Goal: Navigation & Orientation: Find specific page/section

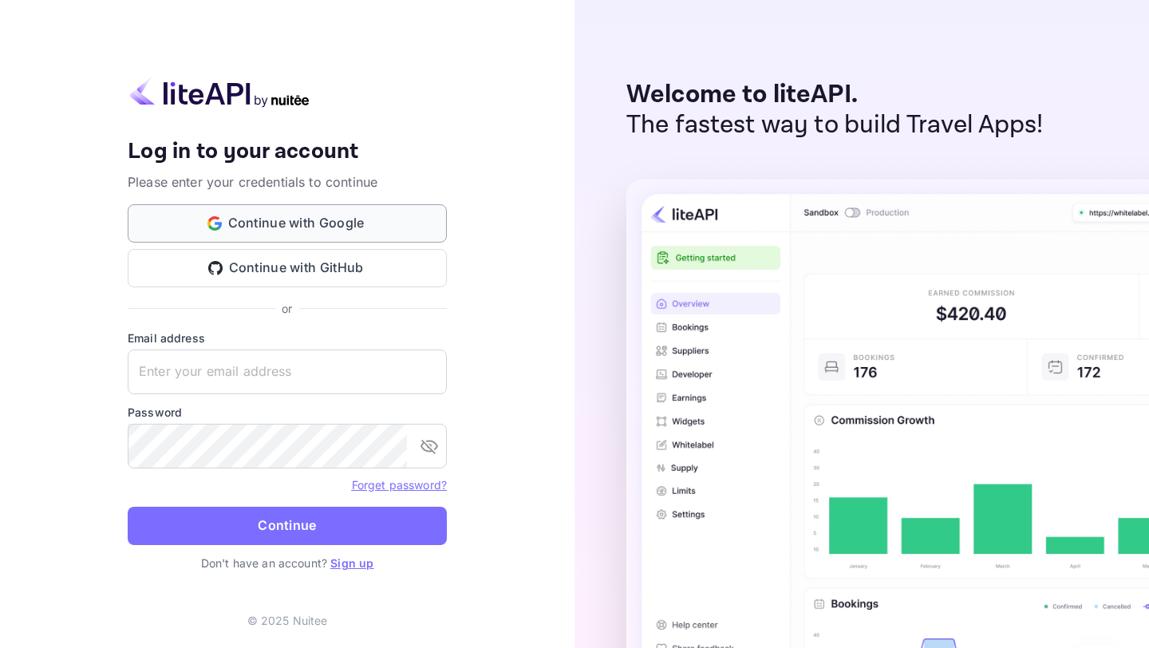
click at [222, 218] on button "Continue with Google" at bounding box center [287, 223] width 319 height 38
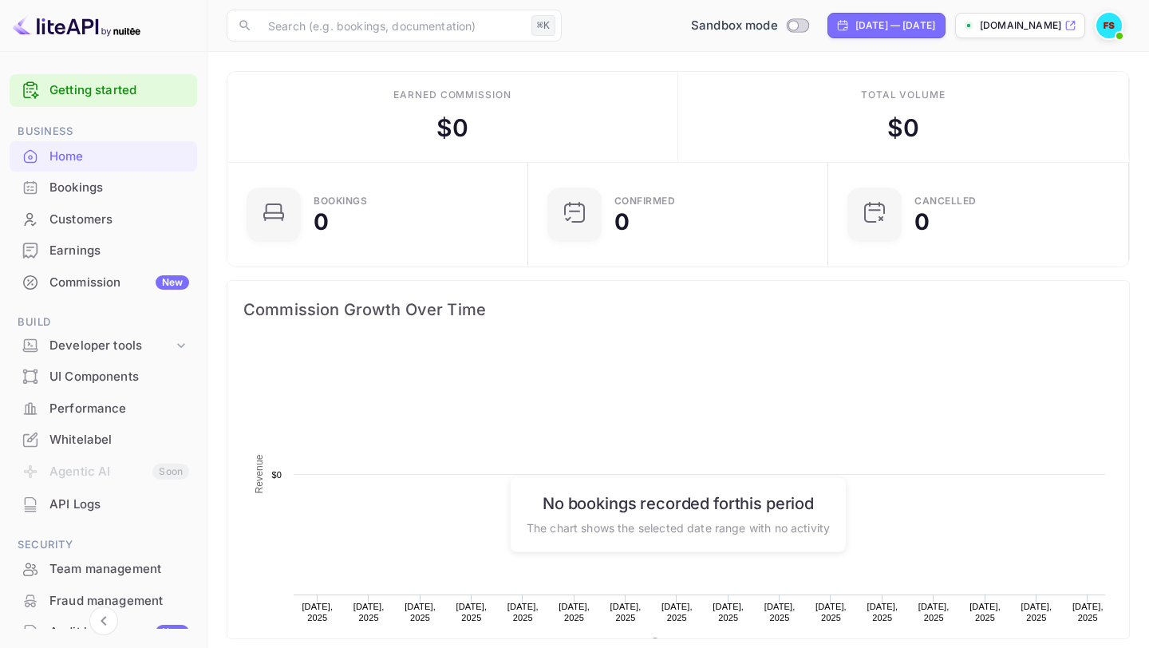
scroll to position [259, 291]
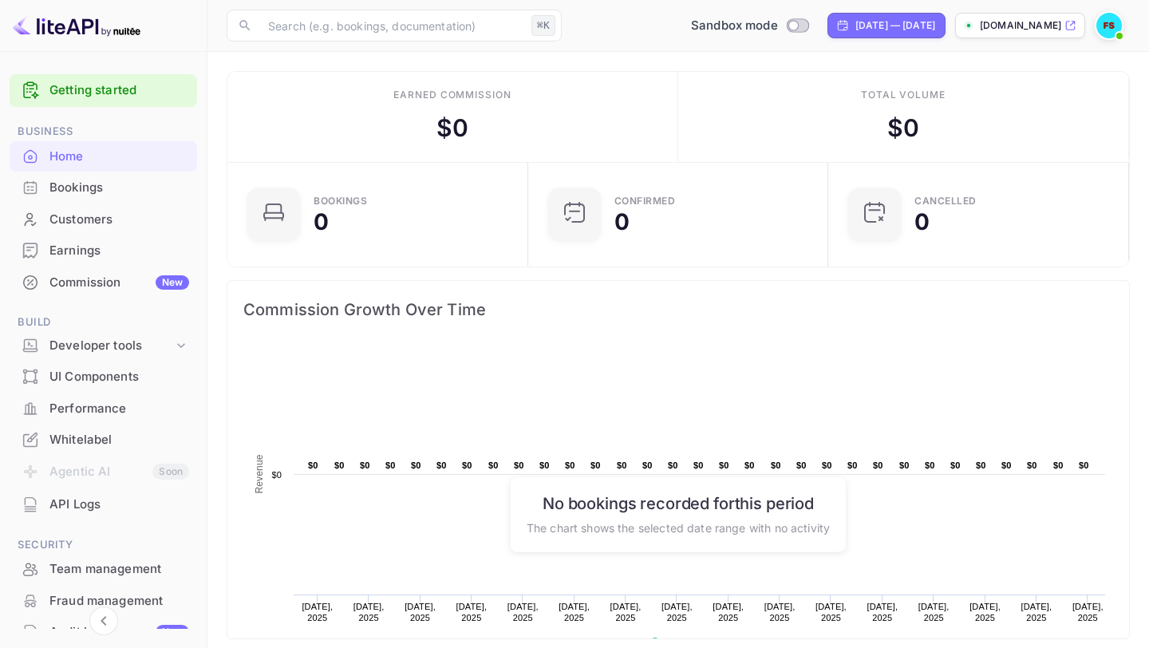
click at [1021, 24] on p "[DOMAIN_NAME]" at bounding box center [1020, 25] width 81 height 14
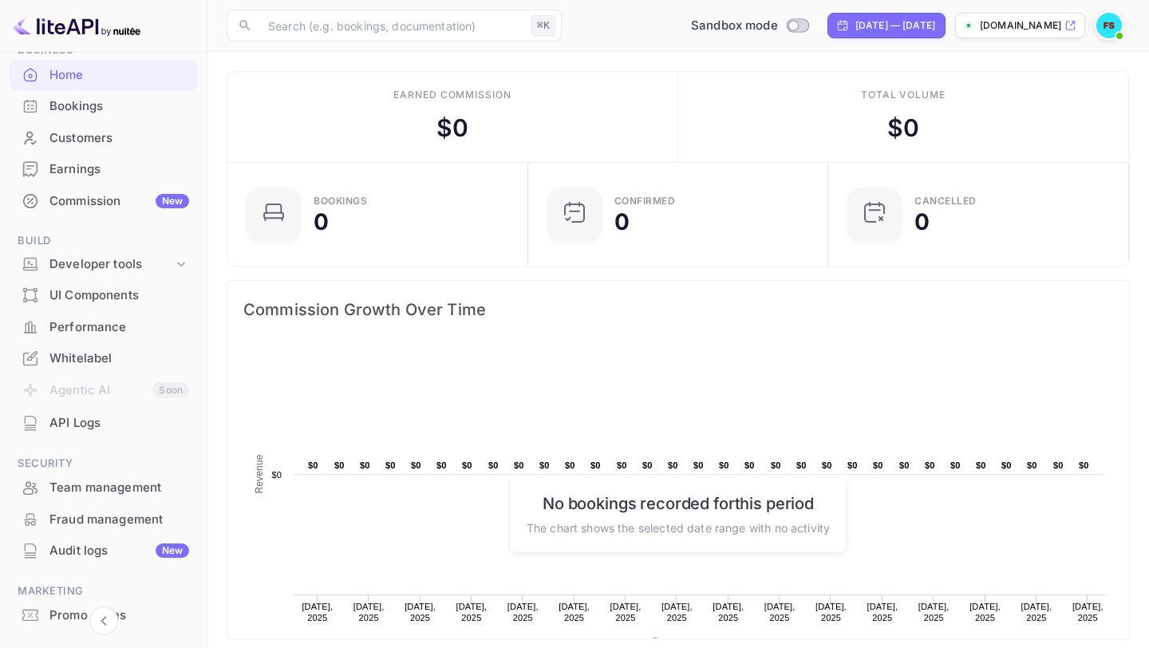
scroll to position [69, 0]
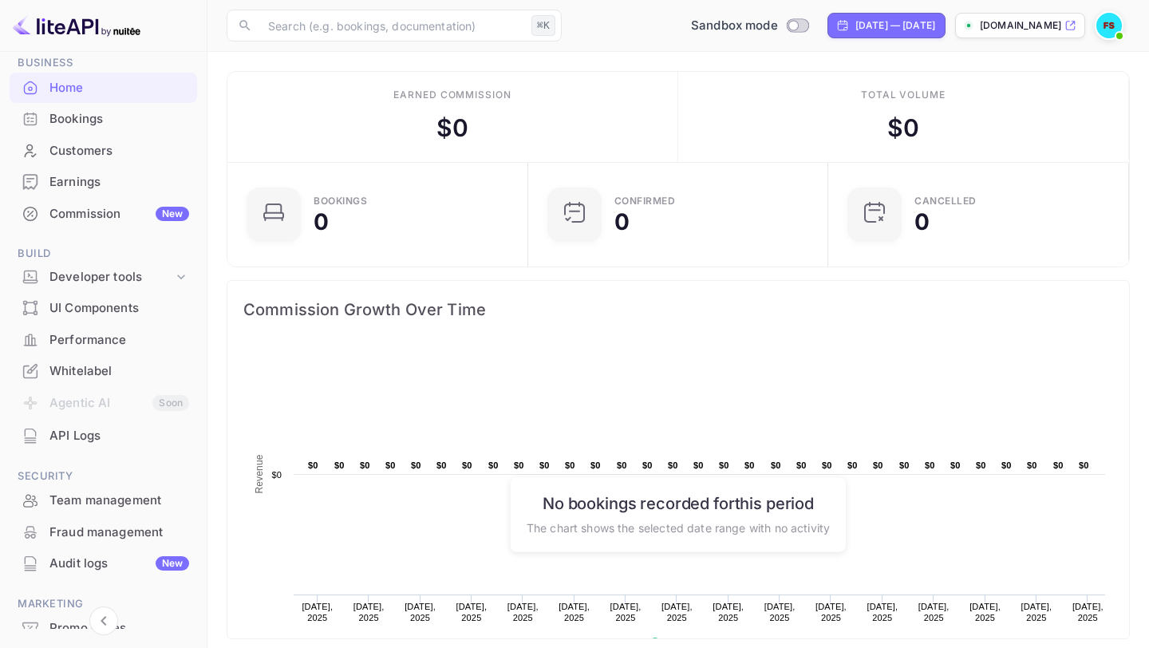
click at [101, 153] on div "Customers" at bounding box center [119, 151] width 140 height 18
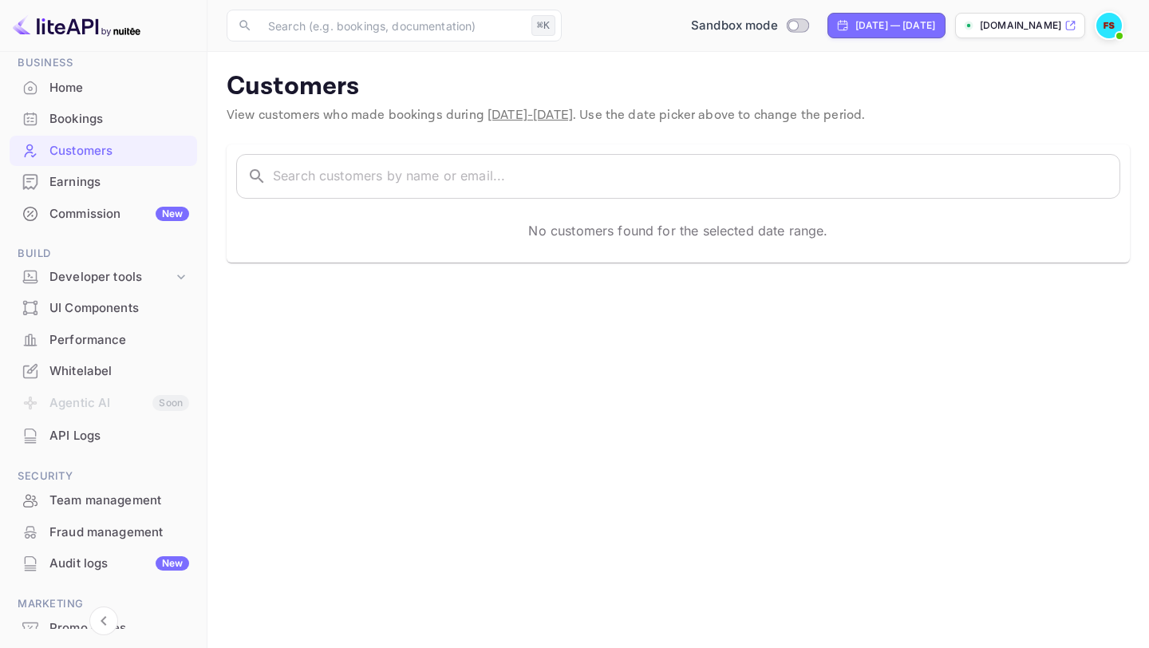
click at [106, 120] on div "Bookings" at bounding box center [119, 119] width 140 height 18
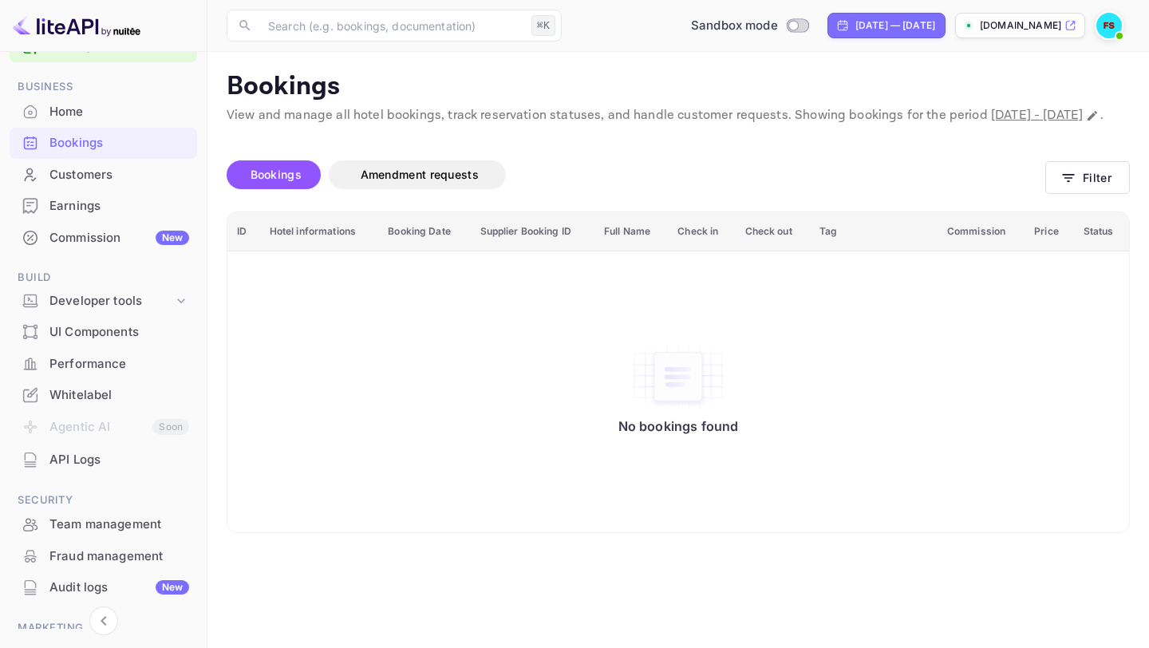
scroll to position [43, 0]
click at [105, 115] on div "Home" at bounding box center [119, 114] width 140 height 18
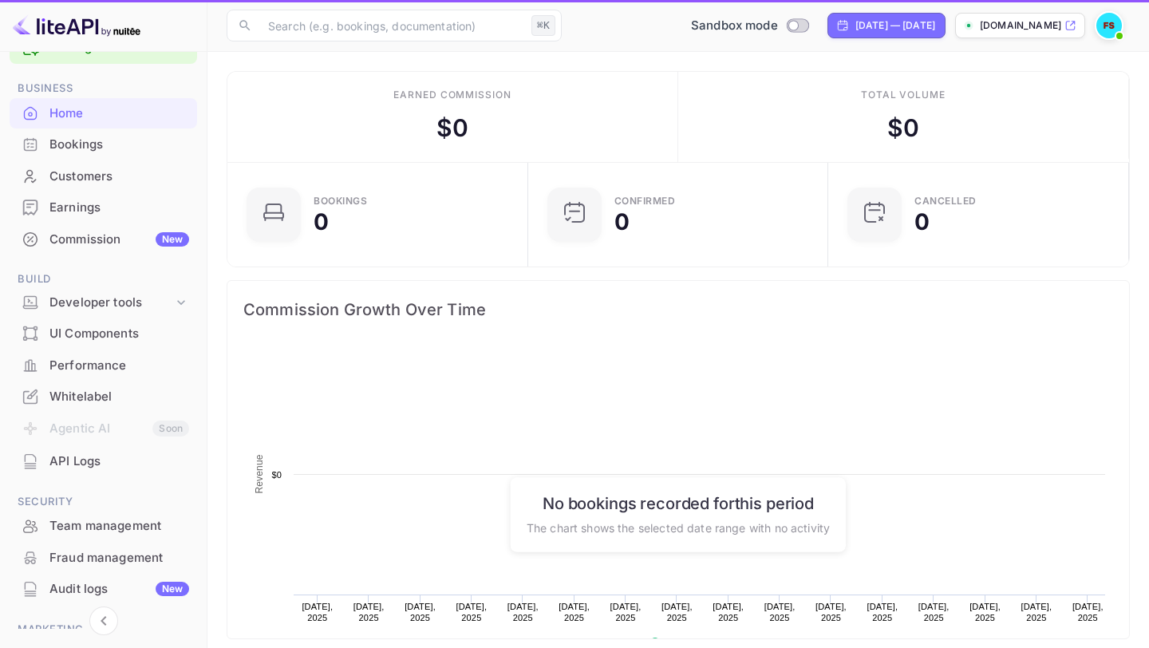
scroll to position [259, 291]
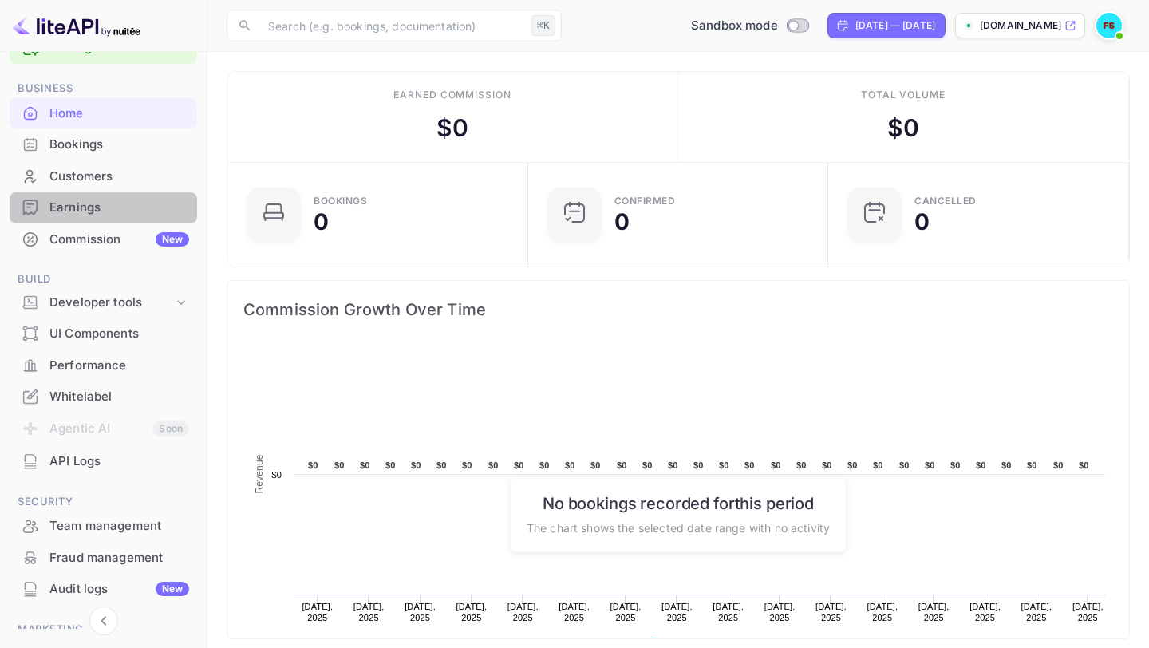
click at [110, 219] on div "Earnings" at bounding box center [103, 207] width 187 height 31
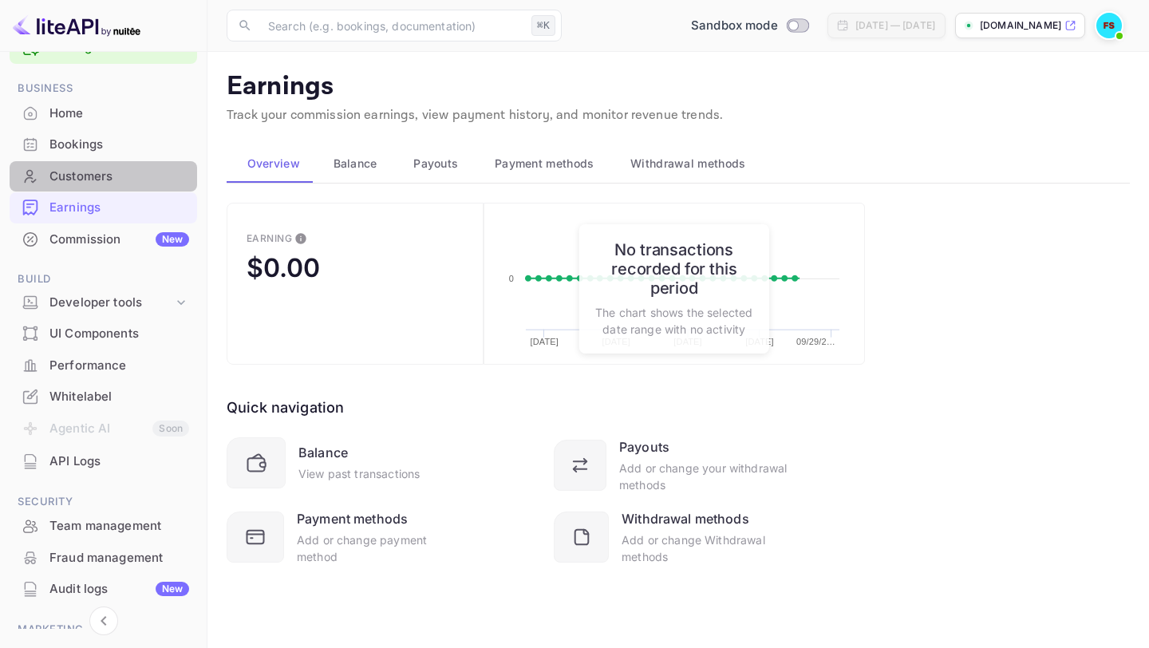
click at [117, 185] on div "Customers" at bounding box center [103, 176] width 187 height 31
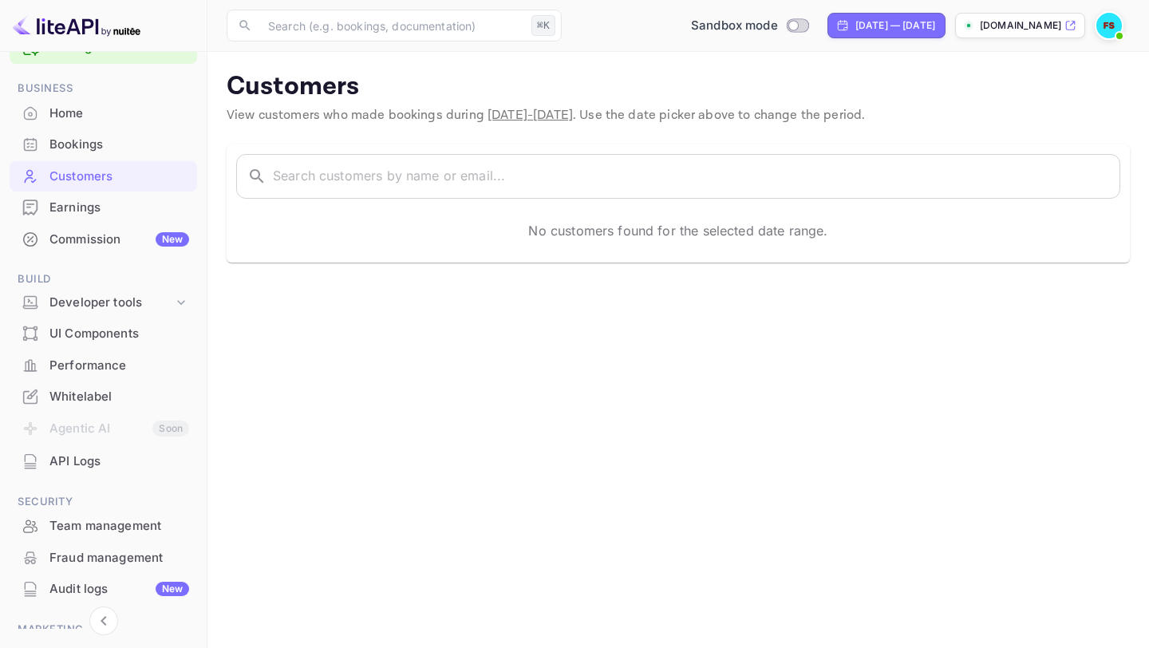
click at [124, 152] on div "Bookings" at bounding box center [119, 145] width 140 height 18
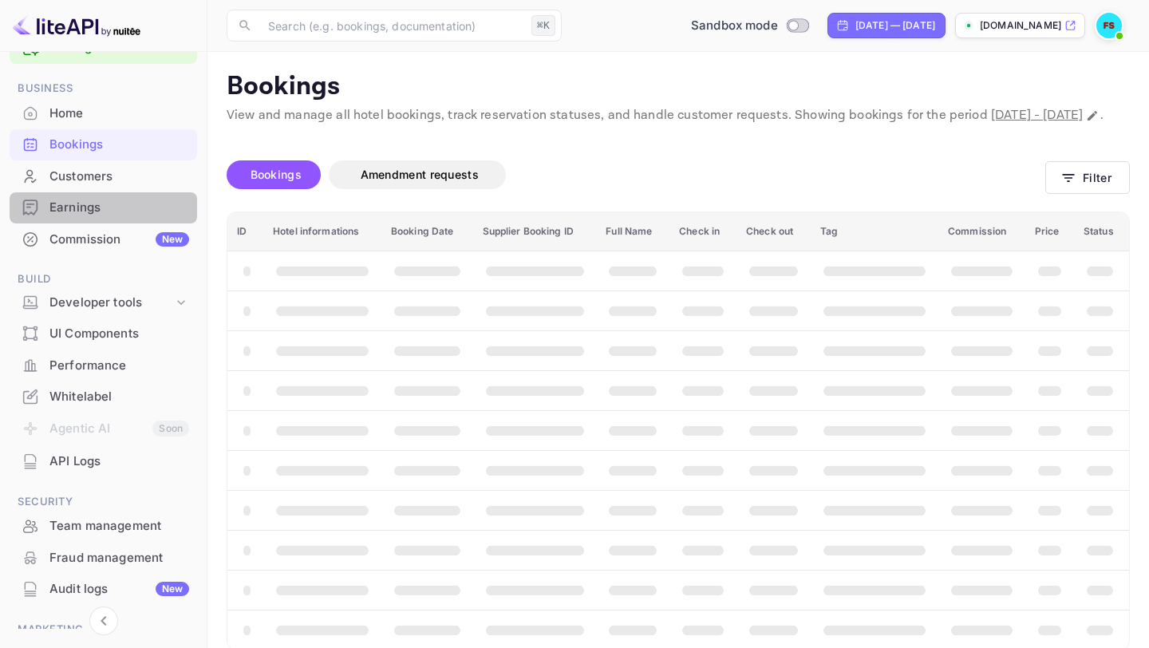
click at [116, 207] on div "Earnings" at bounding box center [119, 208] width 140 height 18
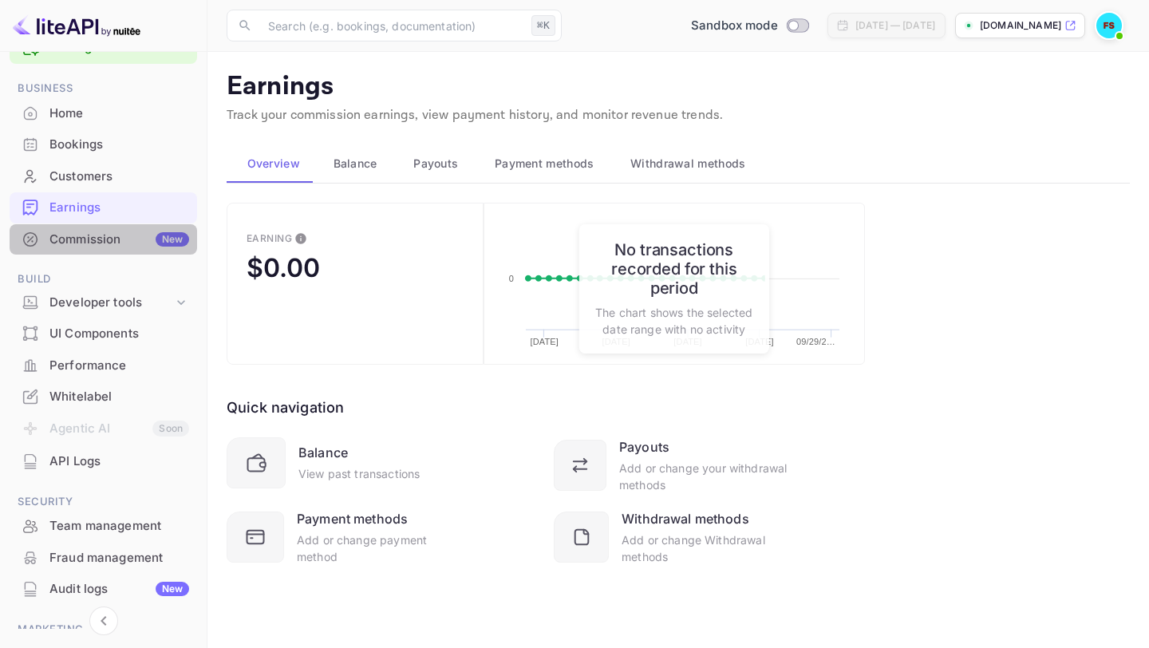
click at [117, 247] on div "Commission New" at bounding box center [119, 240] width 140 height 18
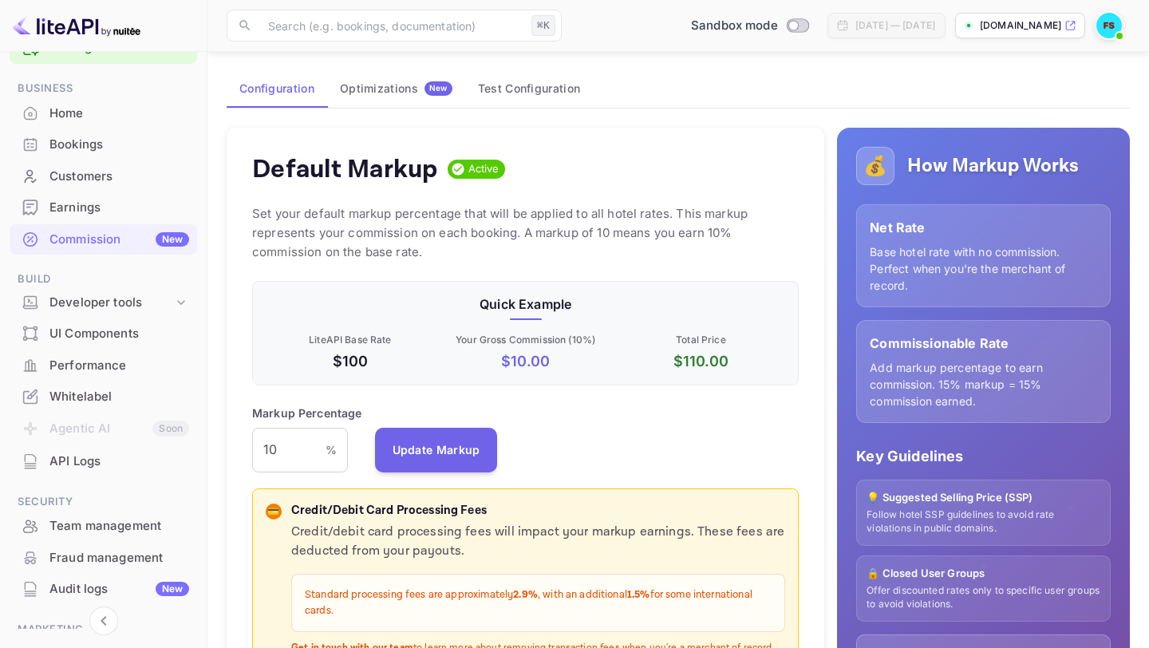
scroll to position [93, 0]
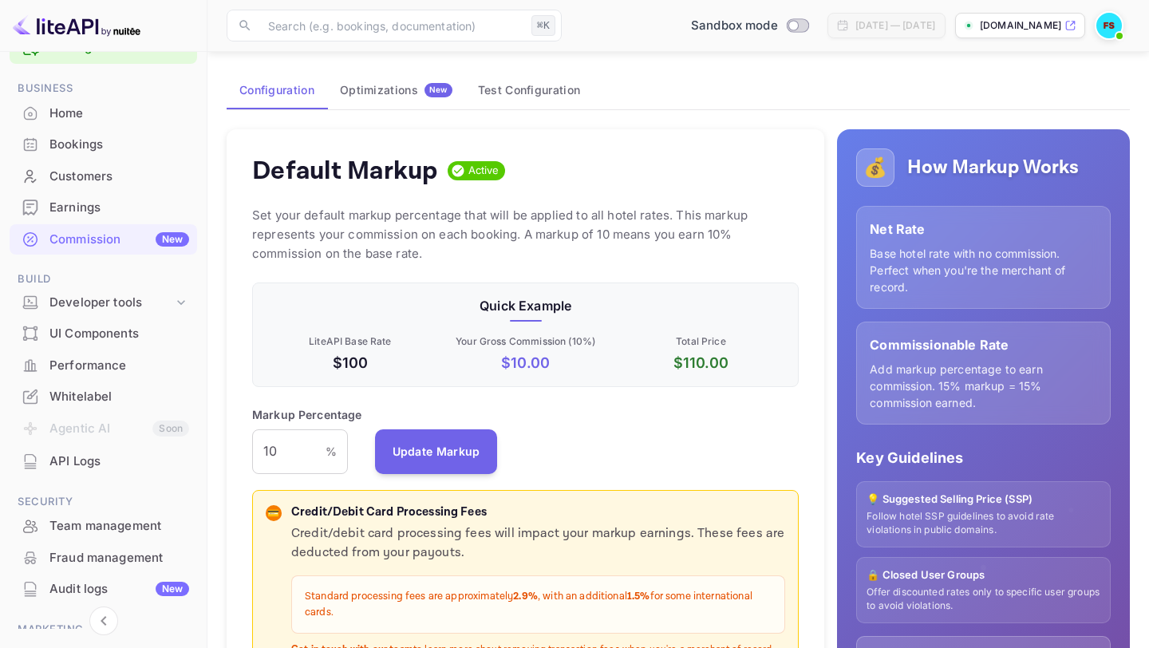
click at [72, 385] on div "Whitelabel" at bounding box center [103, 396] width 187 height 31
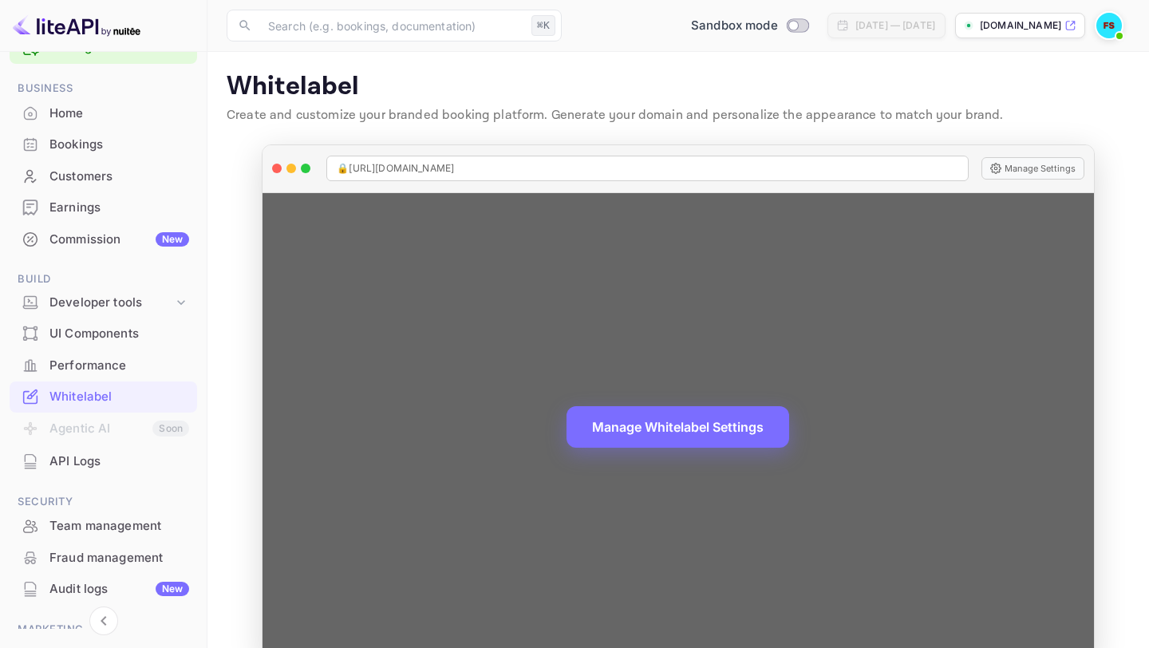
click at [519, 446] on div "Manage Whitelabel Settings" at bounding box center [677, 427] width 831 height 469
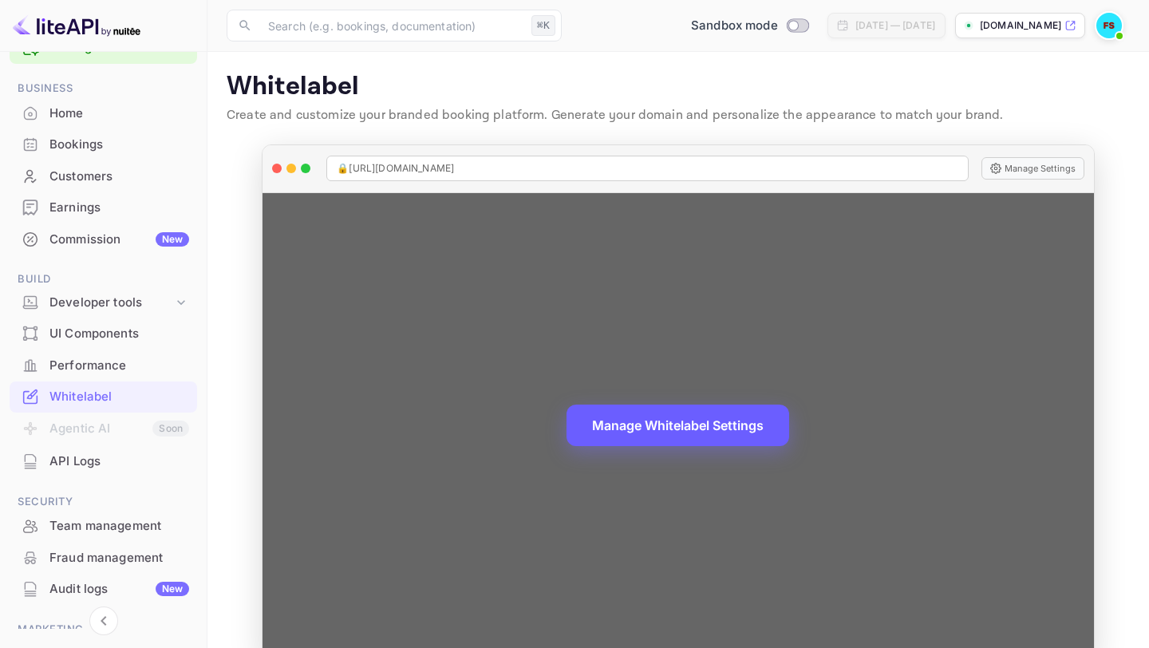
click at [622, 412] on button "Manage Whitelabel Settings" at bounding box center [677, 424] width 223 height 41
